Goal: Obtain resource: Download file/media

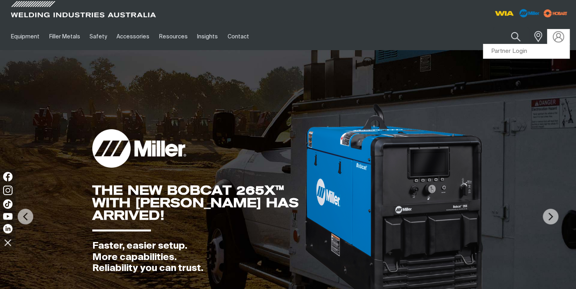
click at [559, 35] on img at bounding box center [558, 36] width 11 height 11
click at [505, 52] on link "Partner Login" at bounding box center [526, 51] width 86 height 14
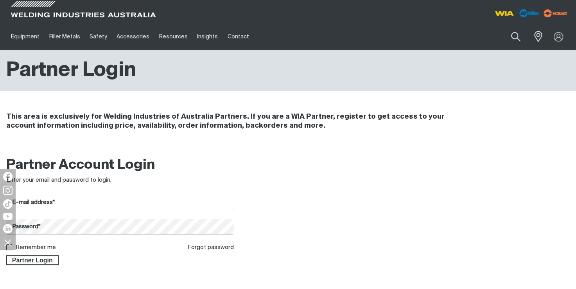
type input "[EMAIL_ADDRESS][DOMAIN_NAME]"
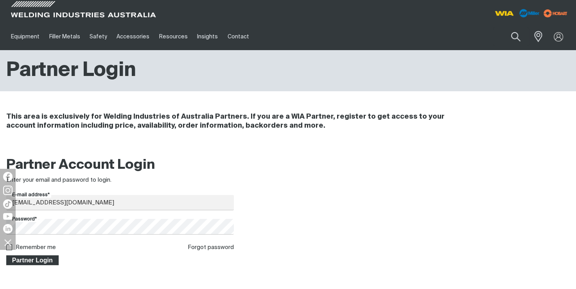
click at [20, 260] on span "Partner Login" at bounding box center [32, 260] width 51 height 10
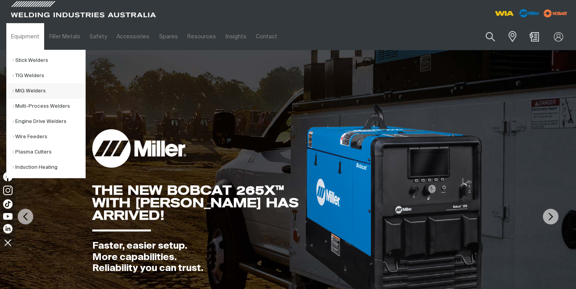
click at [28, 95] on link "MIG Welders" at bounding box center [49, 90] width 73 height 15
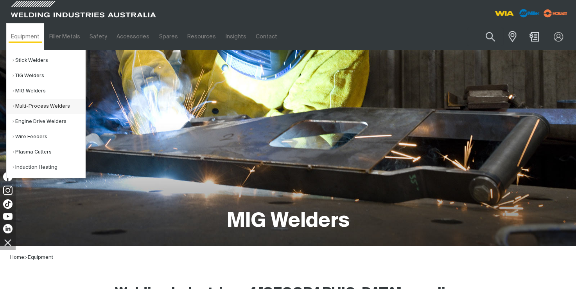
click at [33, 107] on link "Multi-Process Welders" at bounding box center [49, 106] width 73 height 15
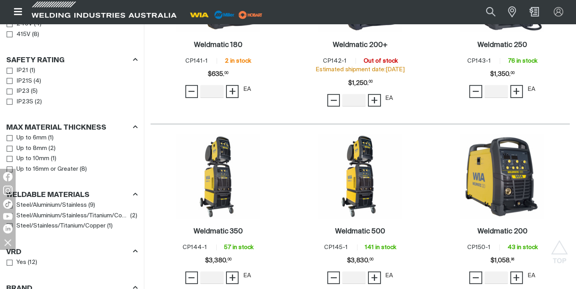
scroll to position [556, 0]
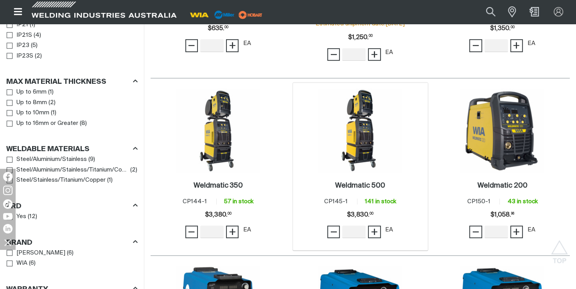
click at [361, 154] on img at bounding box center [360, 130] width 84 height 84
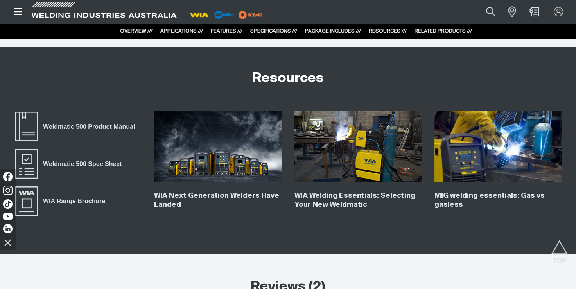
scroll to position [2895, 0]
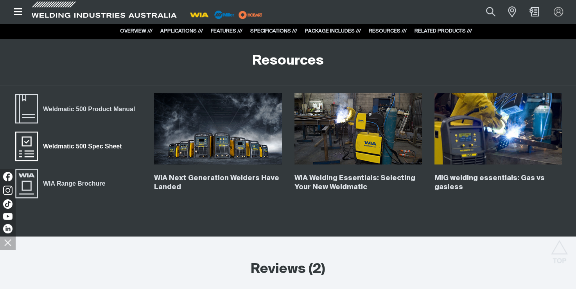
click at [61, 145] on span "Weldmatic 500 Spec Sheet" at bounding box center [82, 146] width 89 height 10
